Goal: Information Seeking & Learning: Learn about a topic

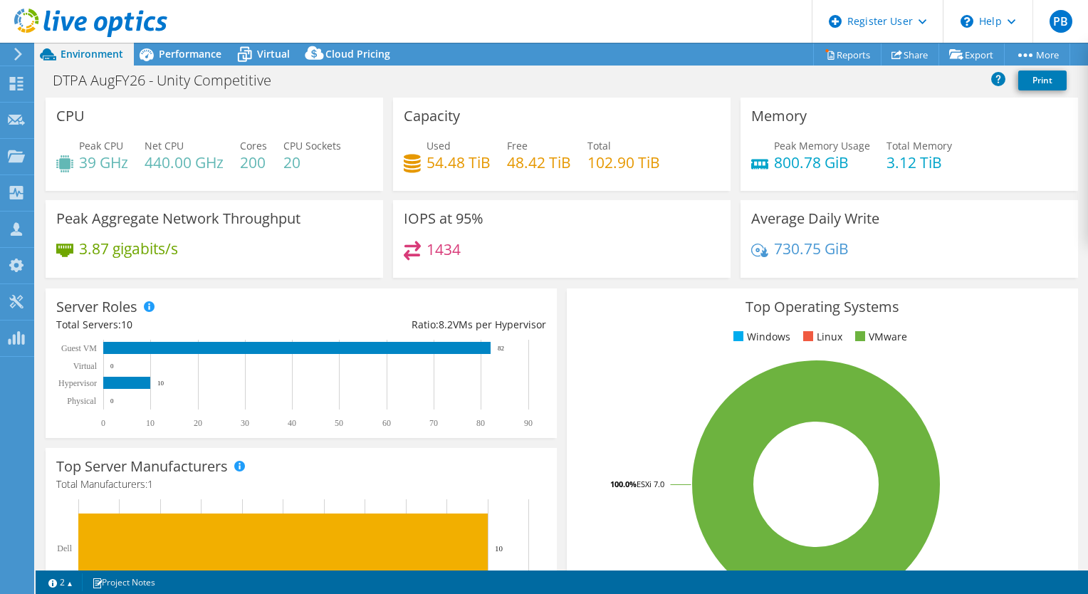
select select "USD"
click at [189, 56] on span "Performance" at bounding box center [190, 54] width 63 height 14
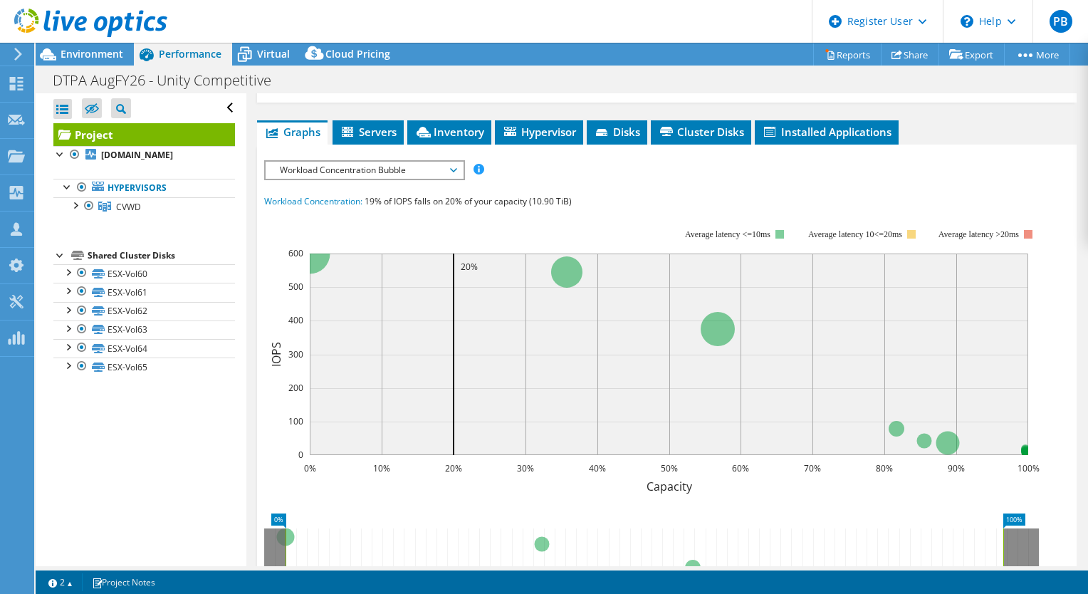
scroll to position [259, 0]
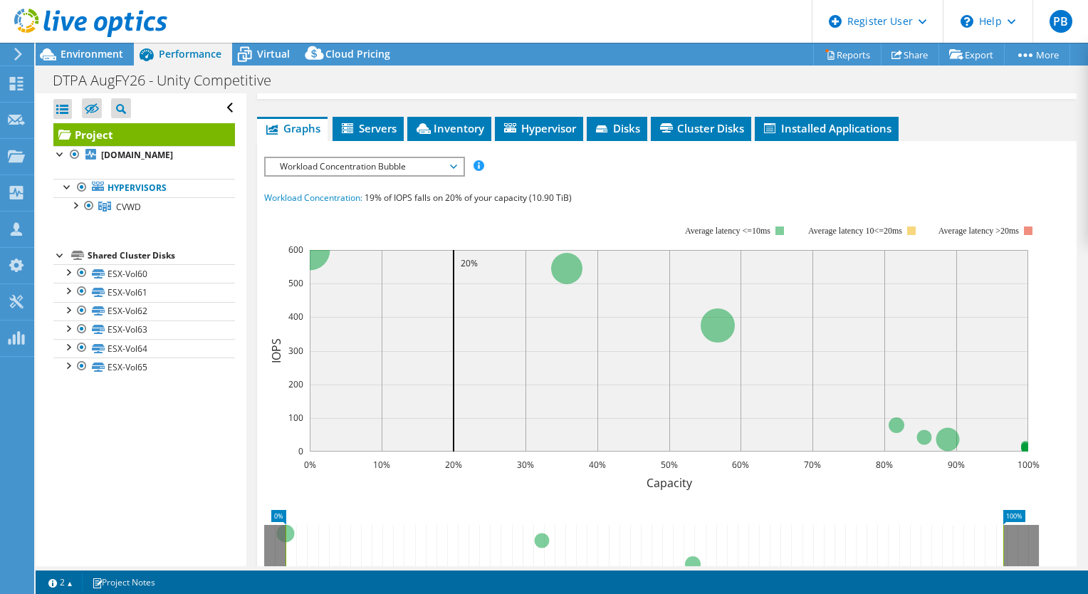
click at [415, 175] on span "Workload Concentration Bubble" at bounding box center [364, 166] width 183 height 17
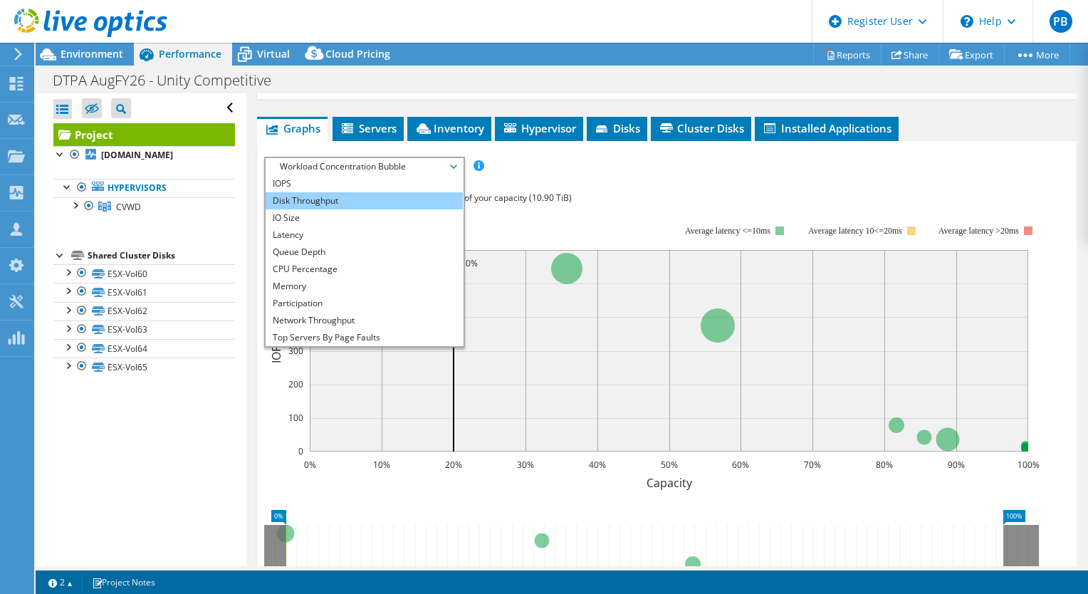
click at [392, 209] on li "Disk Throughput" at bounding box center [364, 200] width 197 height 17
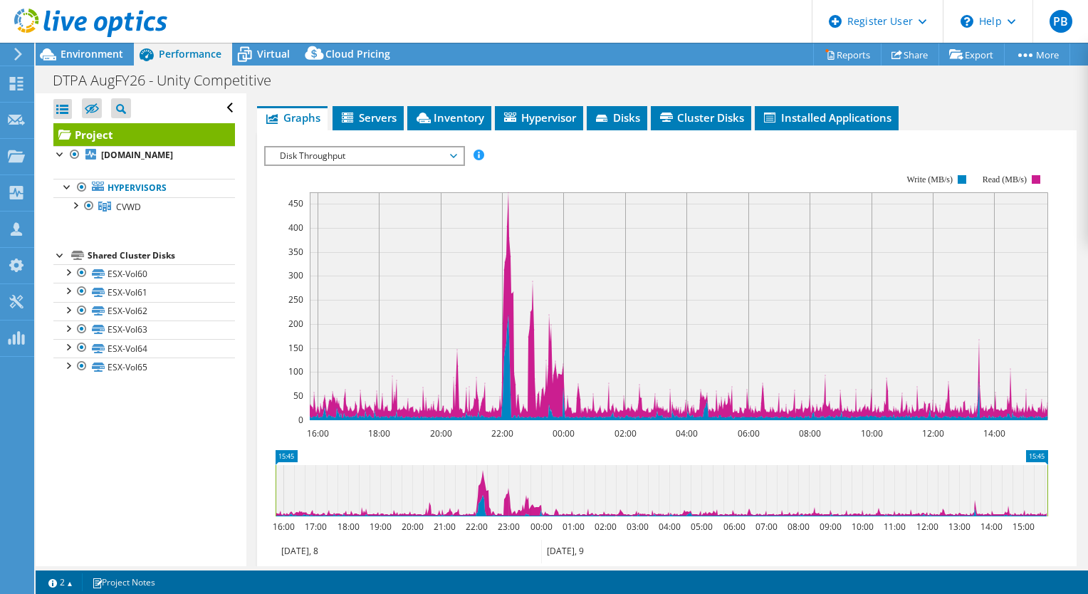
scroll to position [265, 0]
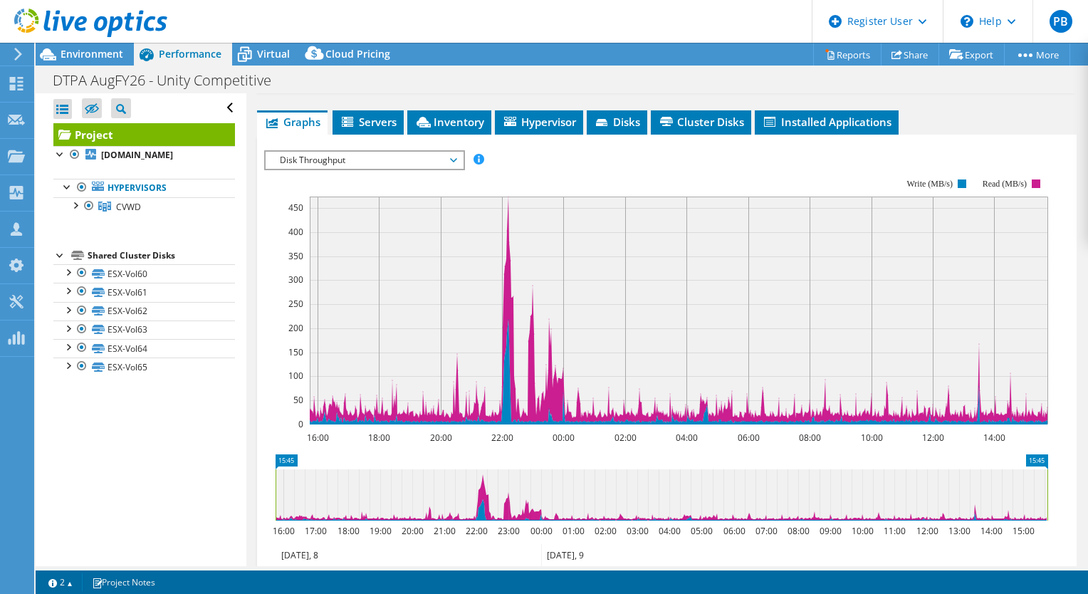
click at [309, 169] on span "Disk Throughput" at bounding box center [364, 160] width 183 height 17
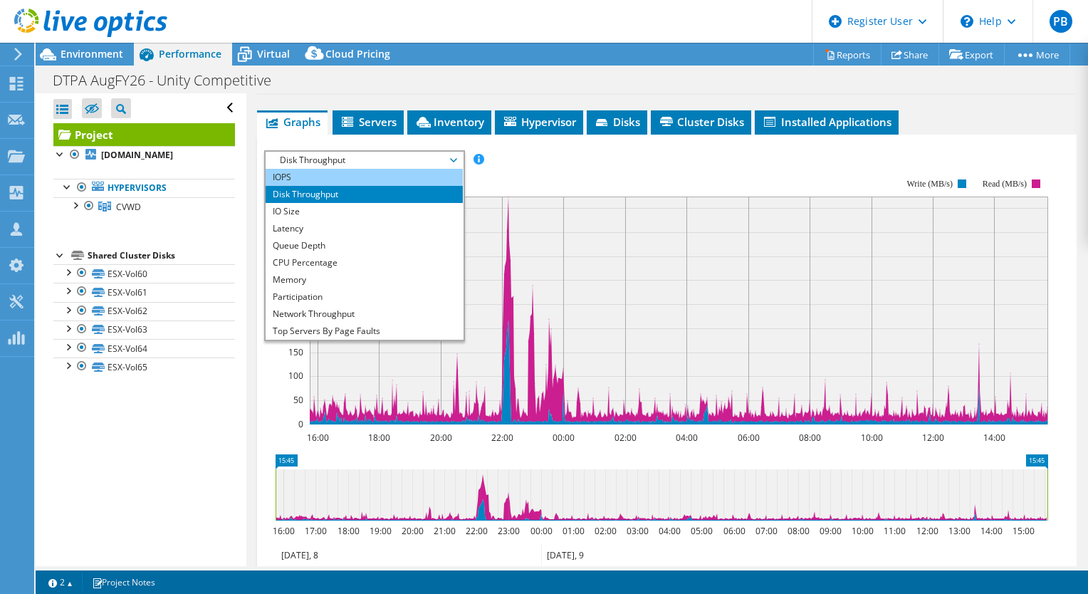
click at [300, 186] on li "IOPS" at bounding box center [364, 177] width 197 height 17
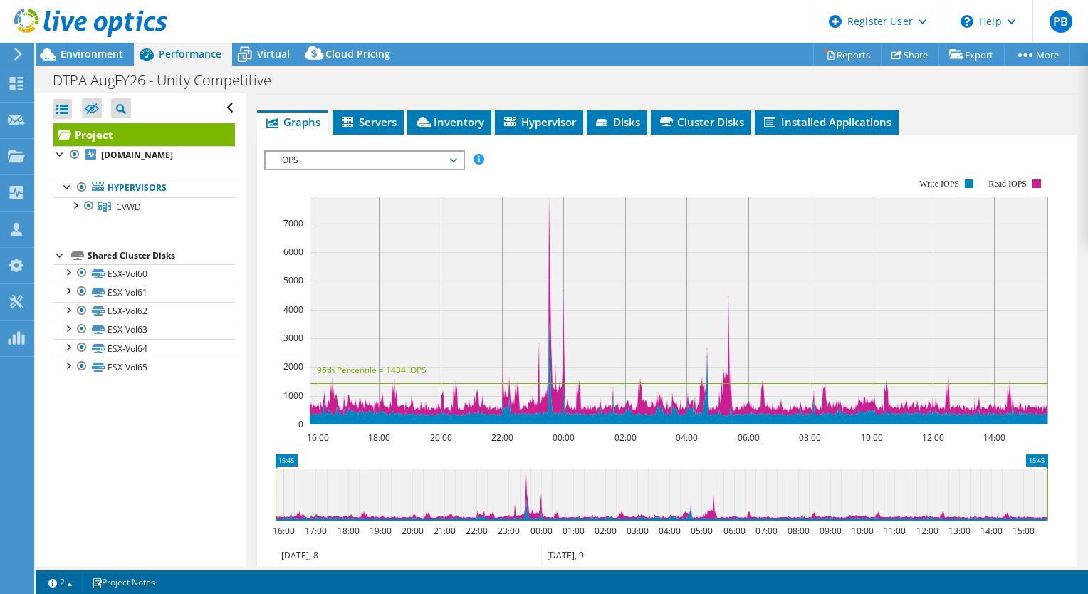
click at [301, 167] on span "IOPS" at bounding box center [364, 160] width 183 height 17
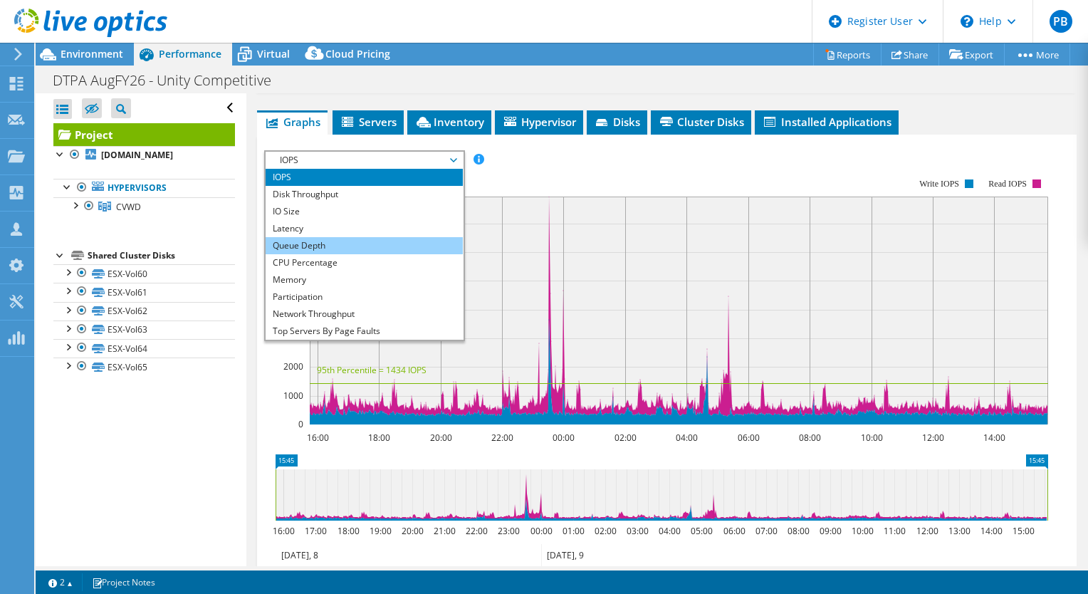
click at [321, 254] on li "Queue Depth" at bounding box center [364, 245] width 197 height 17
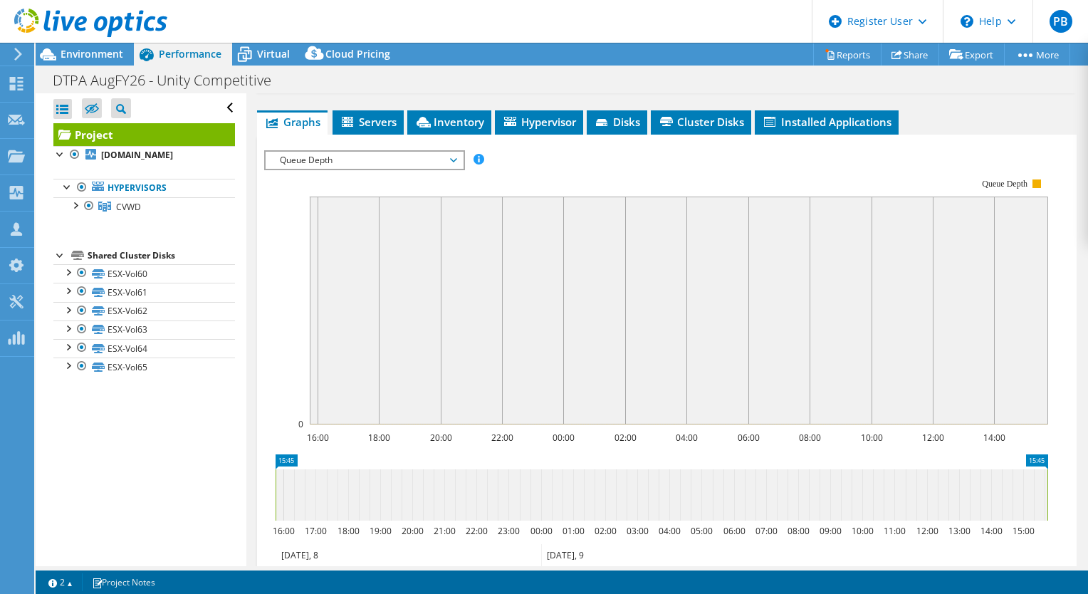
click at [319, 169] on span "Queue Depth" at bounding box center [364, 160] width 183 height 17
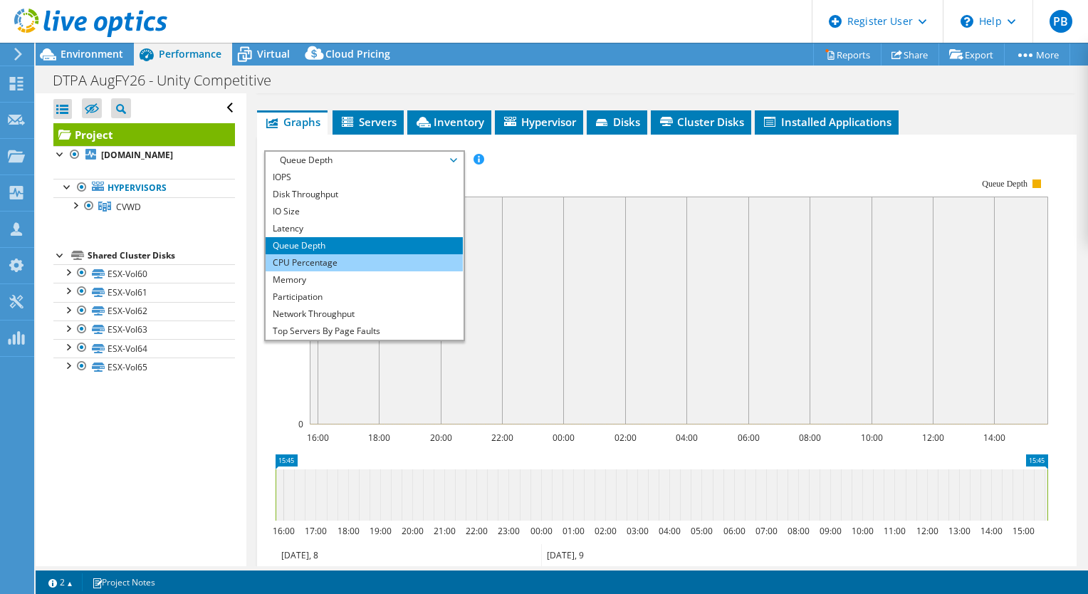
click at [305, 271] on li "CPU Percentage" at bounding box center [364, 262] width 197 height 17
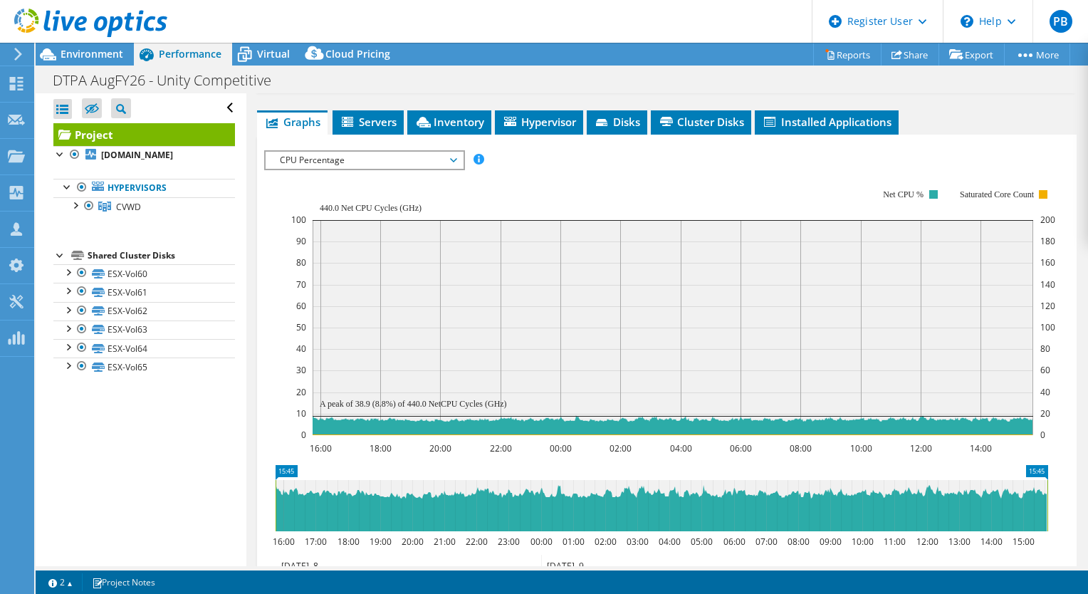
click at [350, 169] on span "CPU Percentage" at bounding box center [364, 160] width 183 height 17
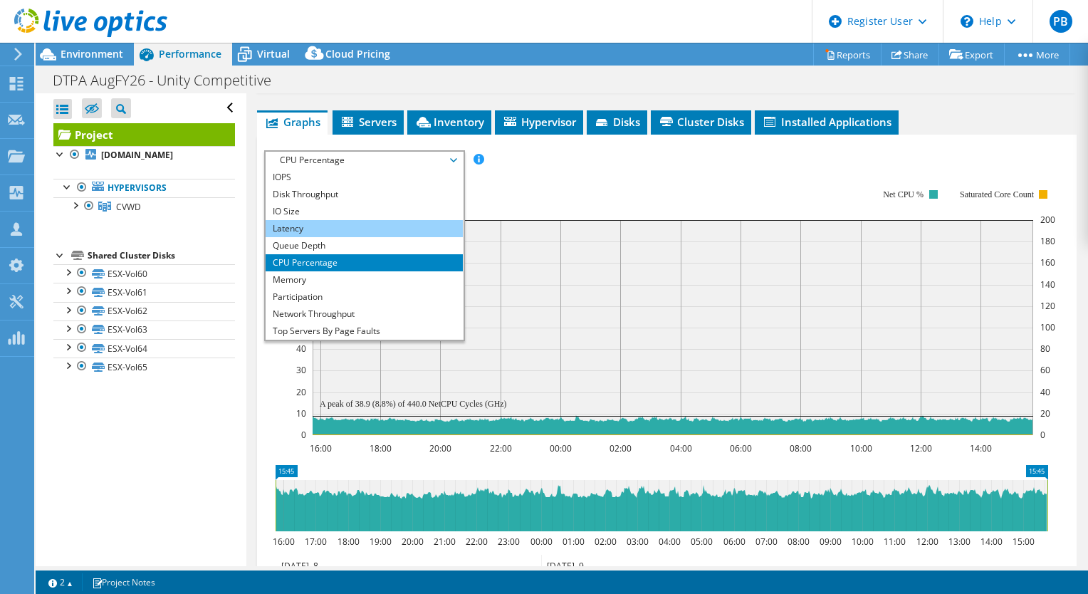
click at [333, 237] on li "Latency" at bounding box center [364, 228] width 197 height 17
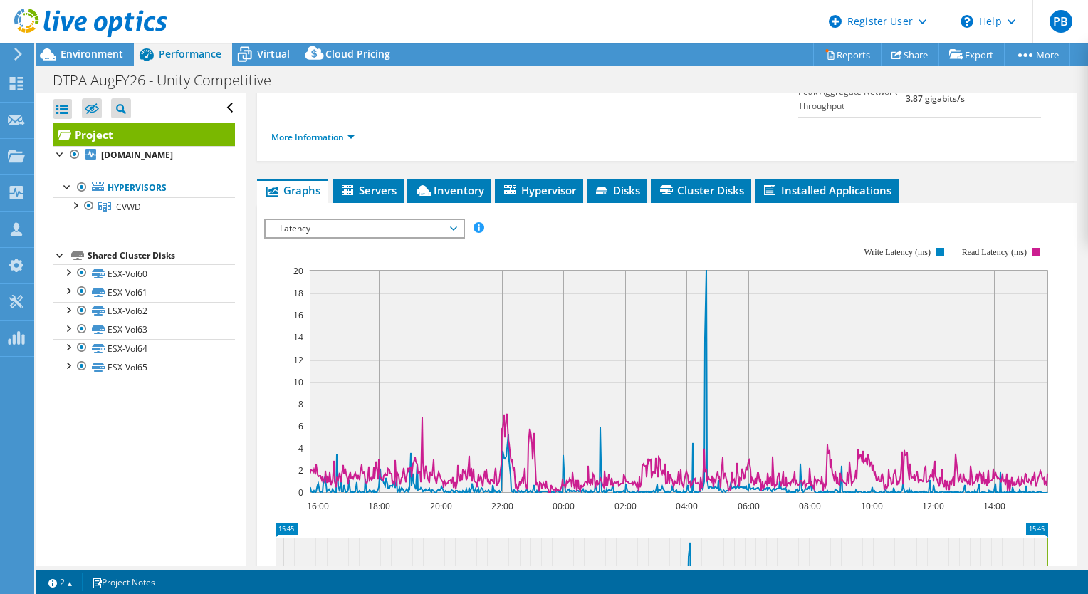
scroll to position [193, 0]
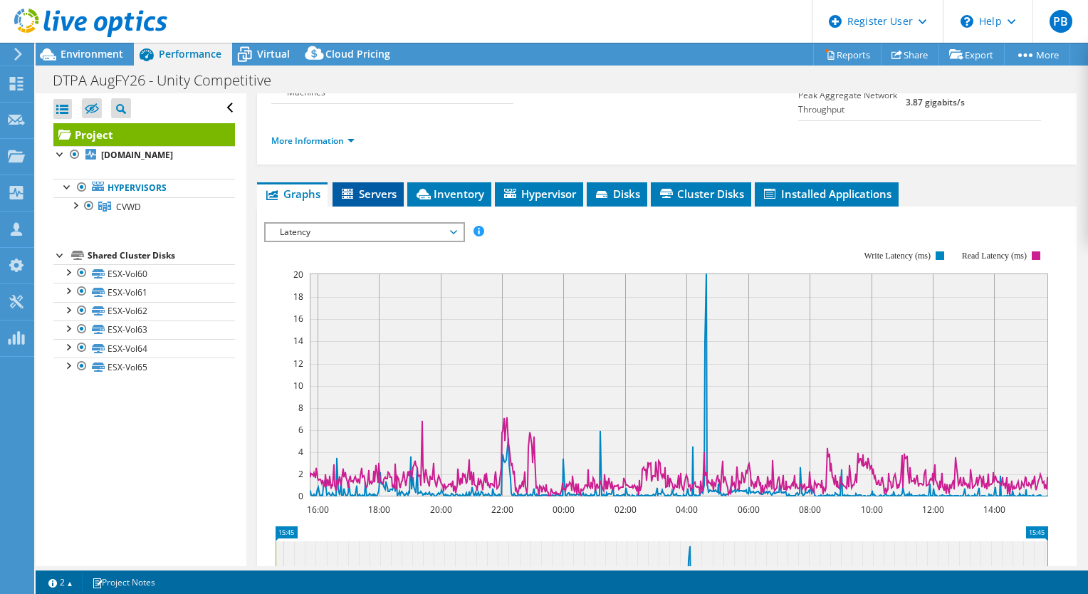
click at [388, 201] on span "Servers" at bounding box center [368, 194] width 57 height 14
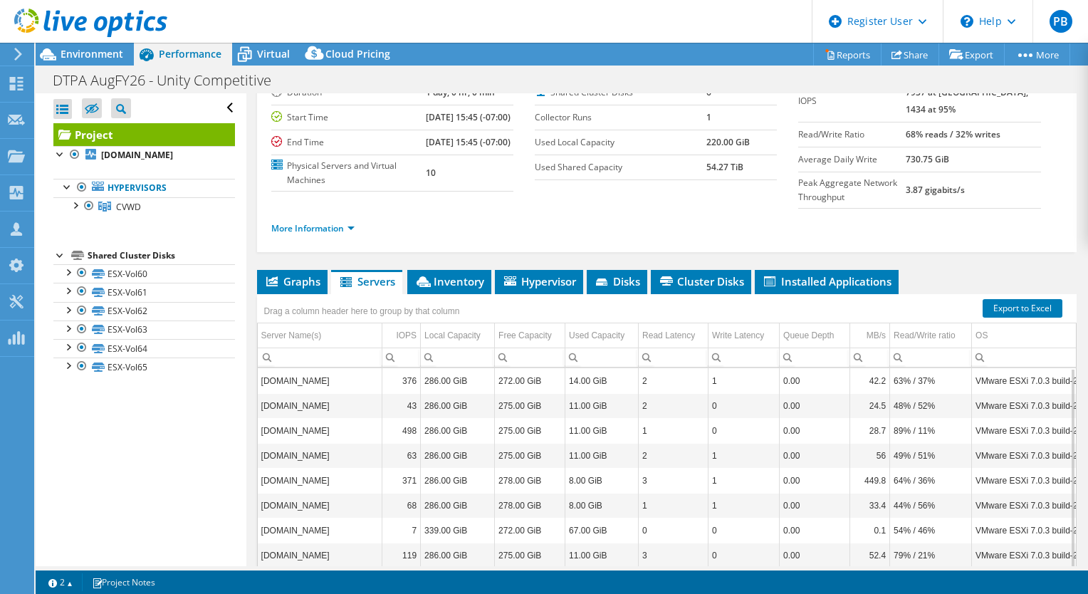
scroll to position [104, 0]
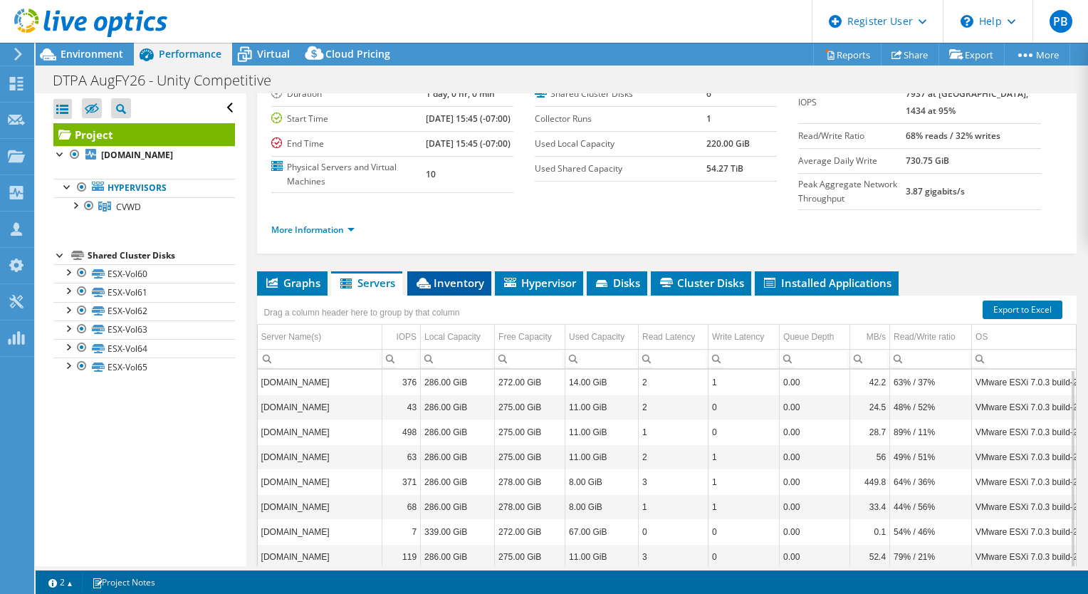
click at [453, 296] on li "Inventory" at bounding box center [449, 283] width 84 height 24
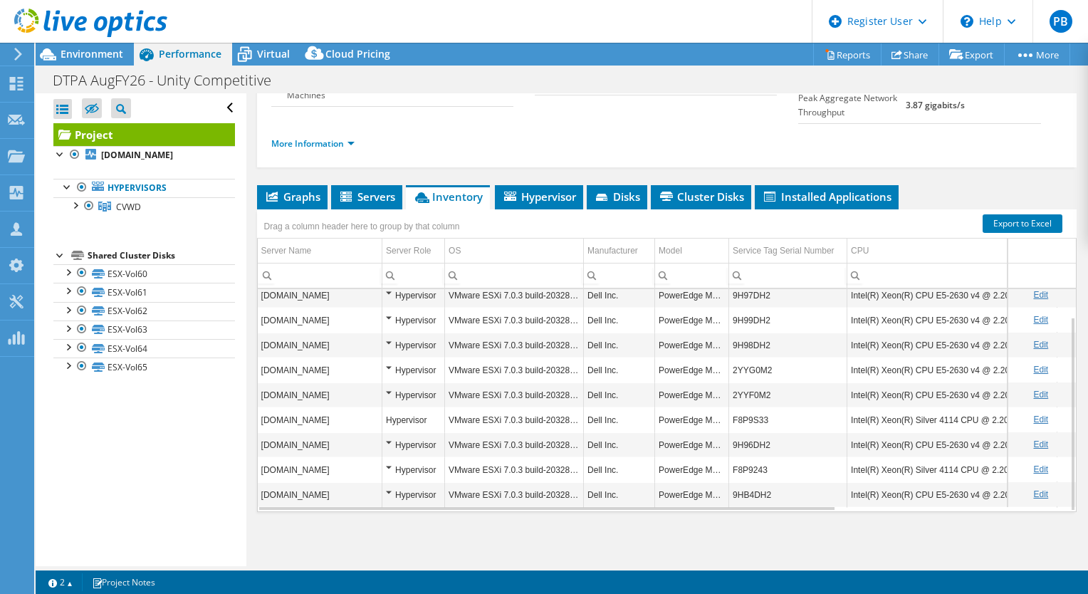
scroll to position [0, 0]
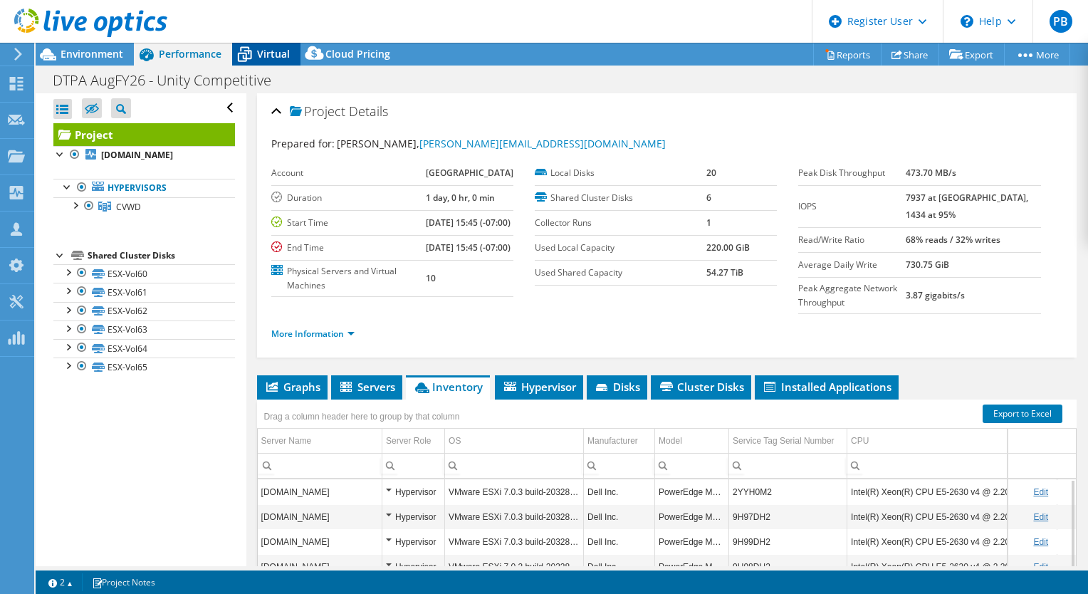
click at [256, 64] on div "Virtual" at bounding box center [266, 54] width 68 height 23
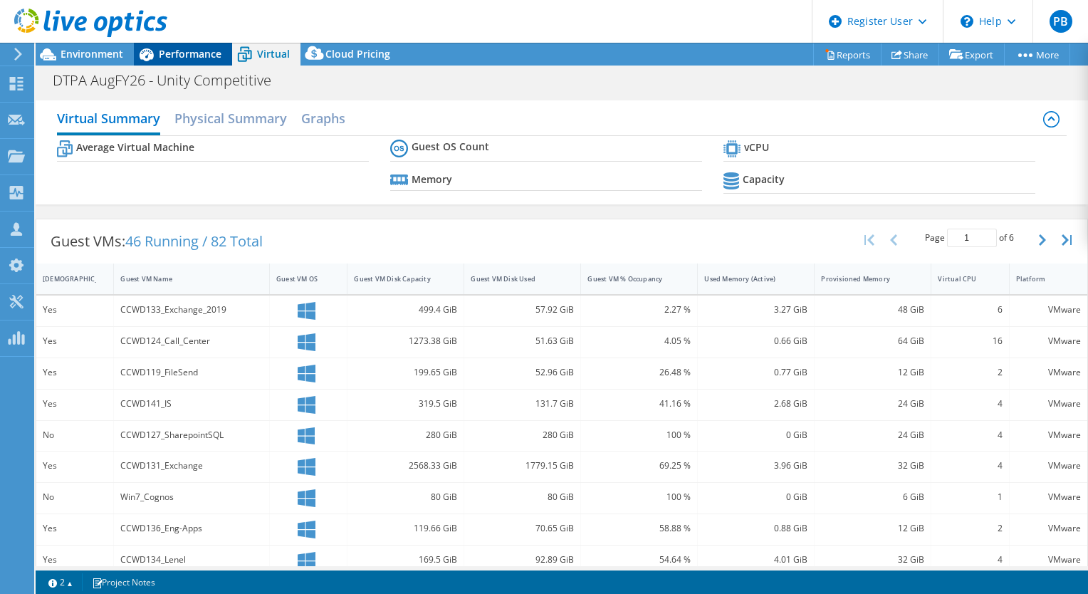
click at [147, 54] on icon at bounding box center [146, 54] width 25 height 25
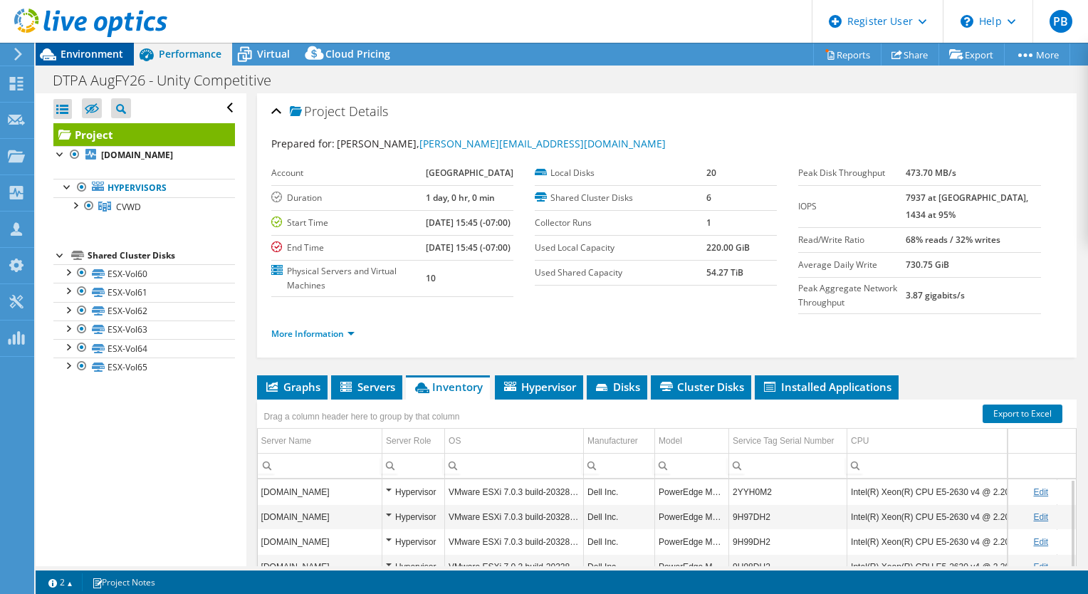
click at [93, 56] on span "Environment" at bounding box center [92, 54] width 63 height 14
